Goal: Book appointment/travel/reservation

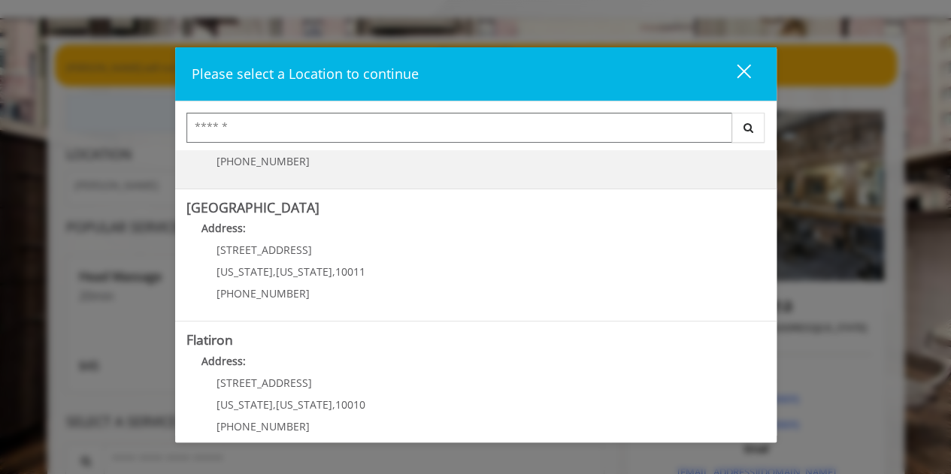
scroll to position [2, 0]
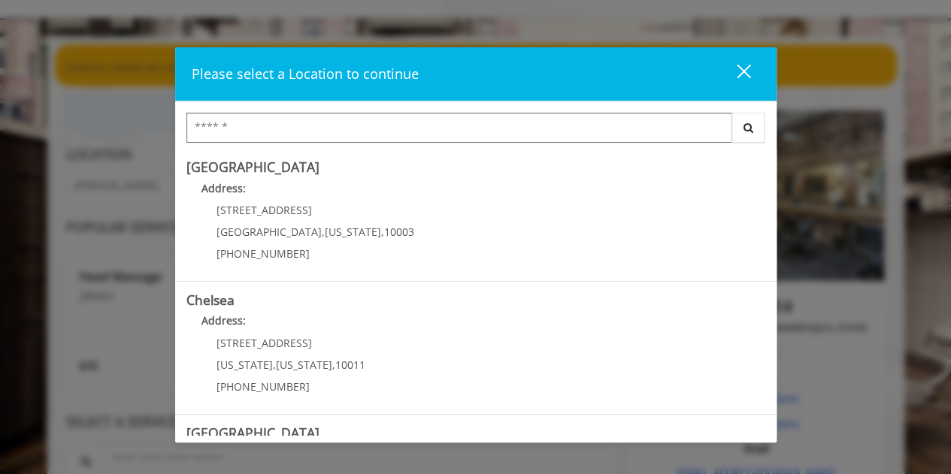
drag, startPoint x: 382, startPoint y: 317, endPoint x: 365, endPoint y: 125, distance: 192.5
click at [365, 125] on input "Search Center" at bounding box center [459, 128] width 546 height 30
drag, startPoint x: 365, startPoint y: 127, endPoint x: 424, endPoint y: 58, distance: 90.7
click at [424, 58] on div "Please select a Location to continue close" at bounding box center [475, 74] width 601 height 54
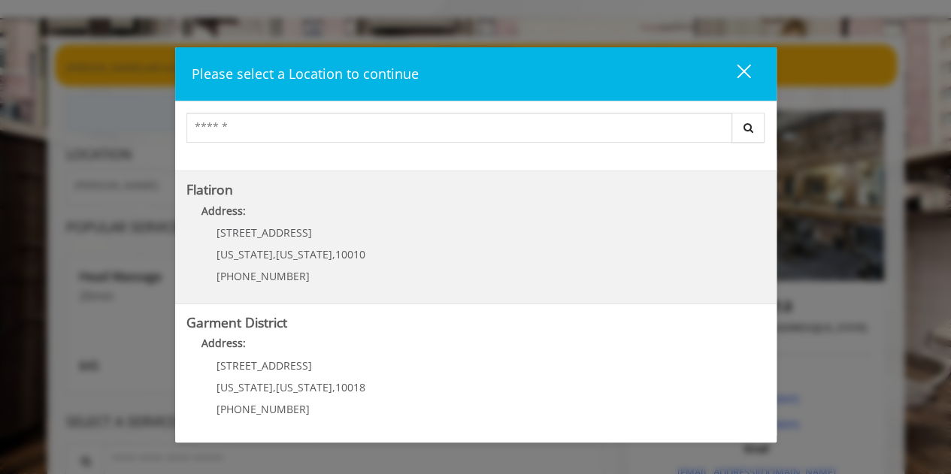
scroll to position [226, 0]
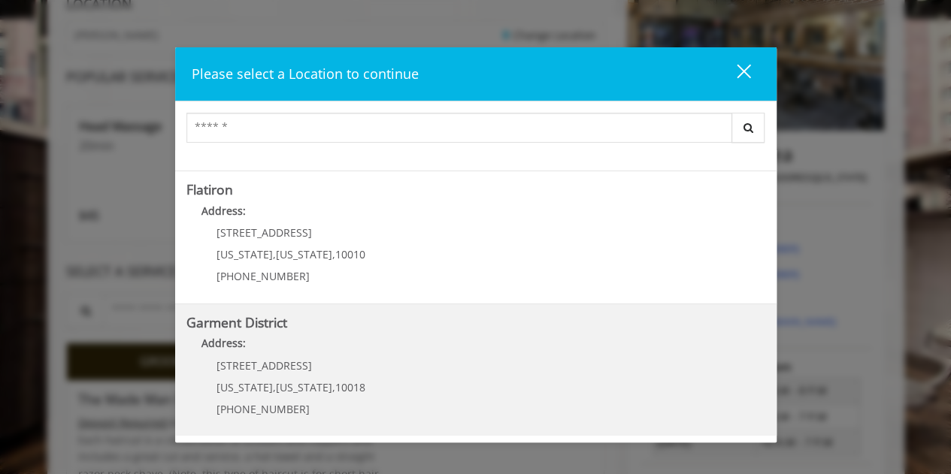
click at [356, 326] on h5 "Garment District" at bounding box center [475, 323] width 579 height 14
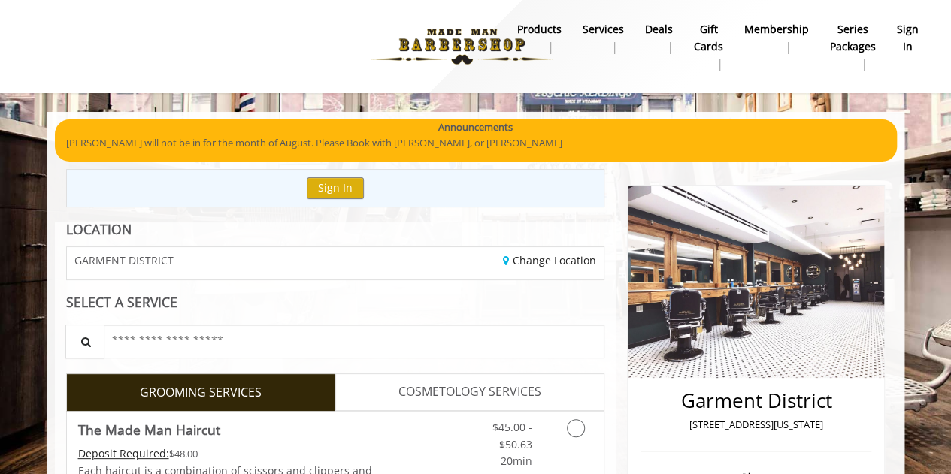
drag, startPoint x: 783, startPoint y: 278, endPoint x: 650, endPoint y: -87, distance: 388.9
